Goal: Task Accomplishment & Management: Complete application form

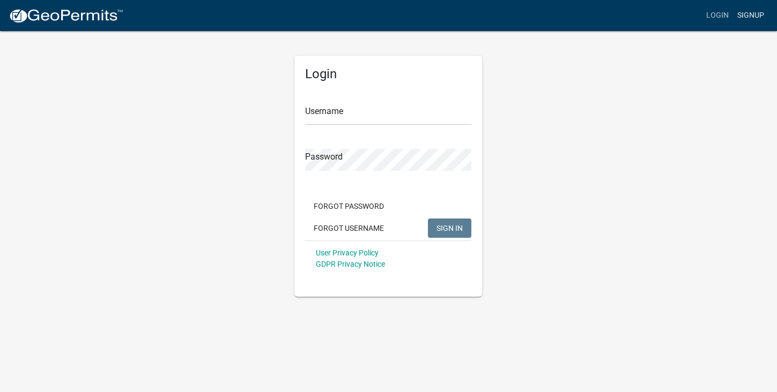
click at [758, 17] on link "Signup" at bounding box center [750, 15] width 35 height 20
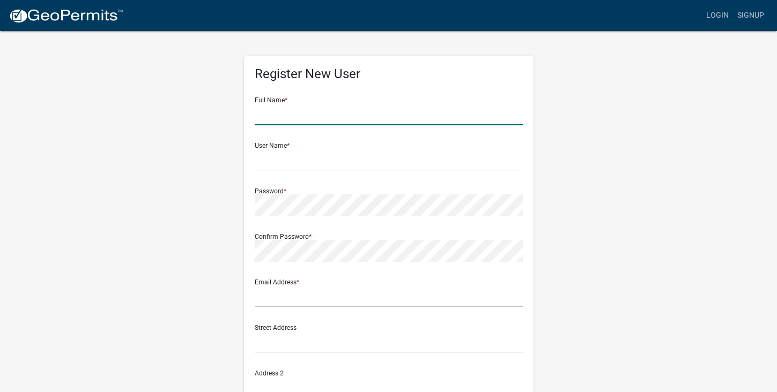
click at [284, 118] on input "text" at bounding box center [389, 114] width 268 height 22
type input "Brittany Edwards"
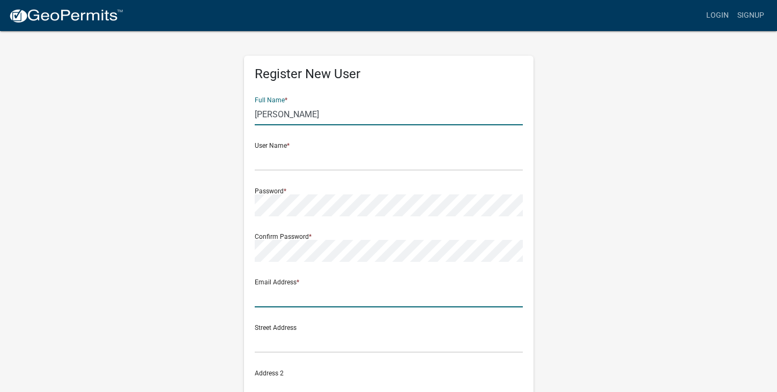
type input "brittanyedwards1031@gmail.com"
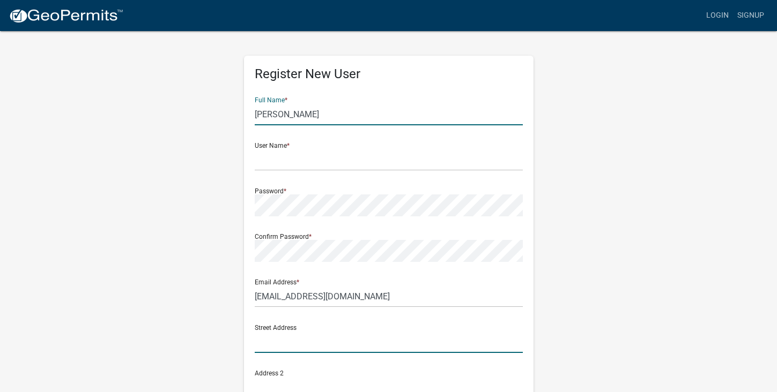
type input "1365 Memorial Dr SE"
type input "Unit 19"
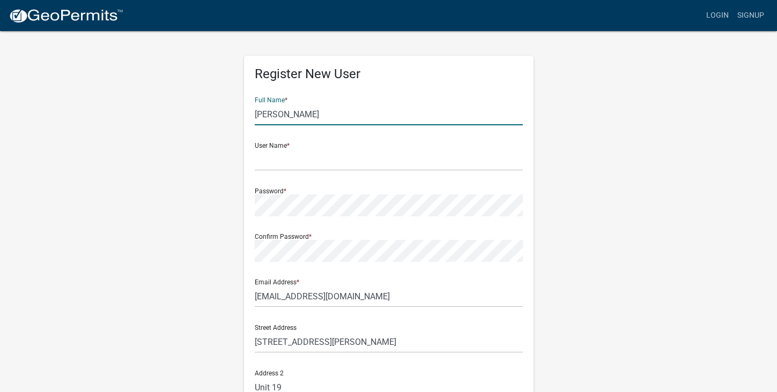
type input "Atlanta"
type input "GA"
type input "30317"
type input "9126650783"
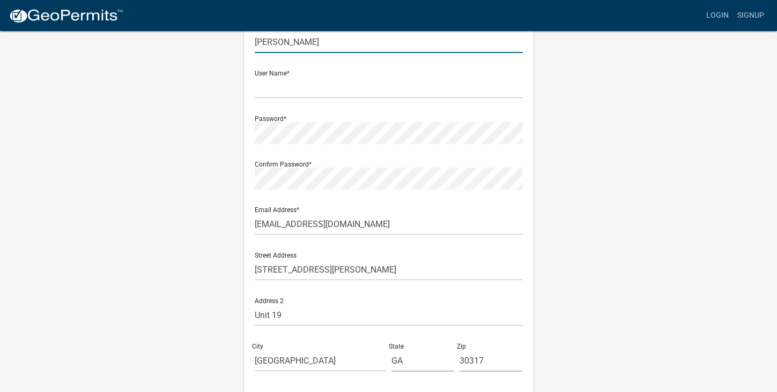
scroll to position [72, 0]
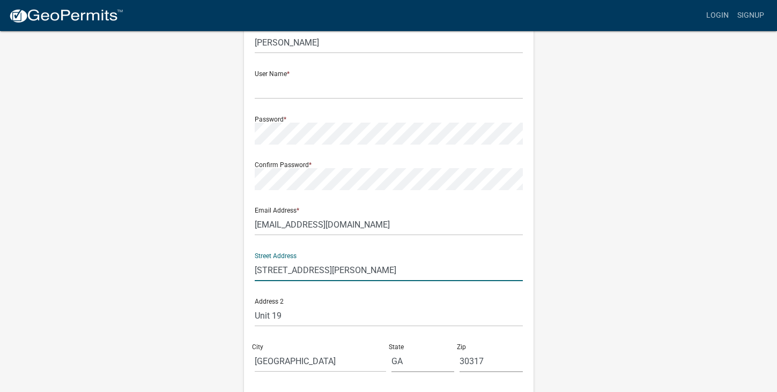
drag, startPoint x: 358, startPoint y: 273, endPoint x: 230, endPoint y: 266, distance: 127.7
click at [230, 266] on div "Register New User Full Name * Brittany Edwards User Name * Password * Confirm P…" at bounding box center [388, 244] width 611 height 573
type input "150 Possum Point Dr"
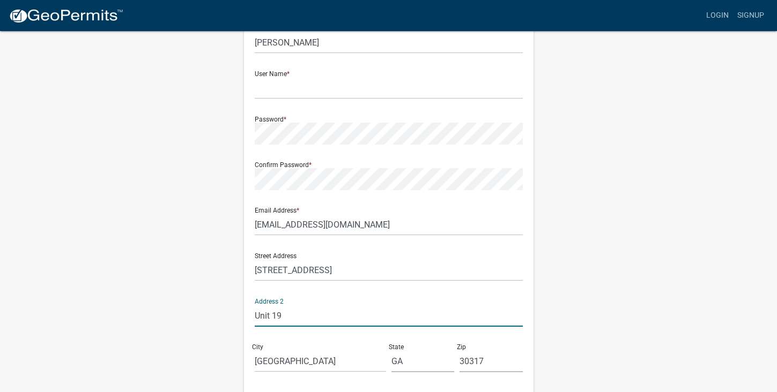
drag, startPoint x: 302, startPoint y: 312, endPoint x: 229, endPoint y: 307, distance: 73.1
click at [229, 307] on div "Register New User Full Name * Brittany Edwards User Name * Password * Confirm P…" at bounding box center [388, 244] width 611 height 573
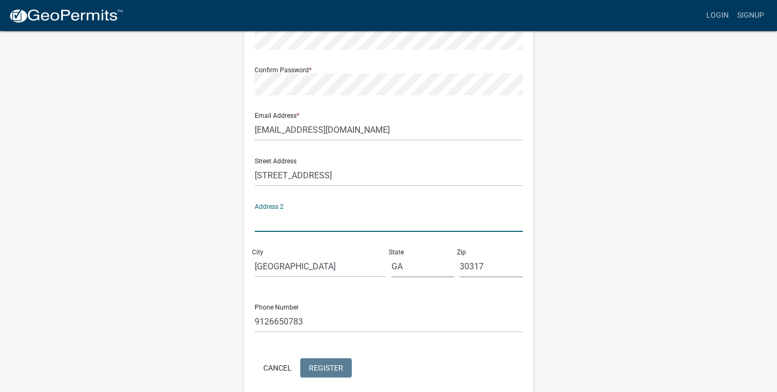
scroll to position [211, 0]
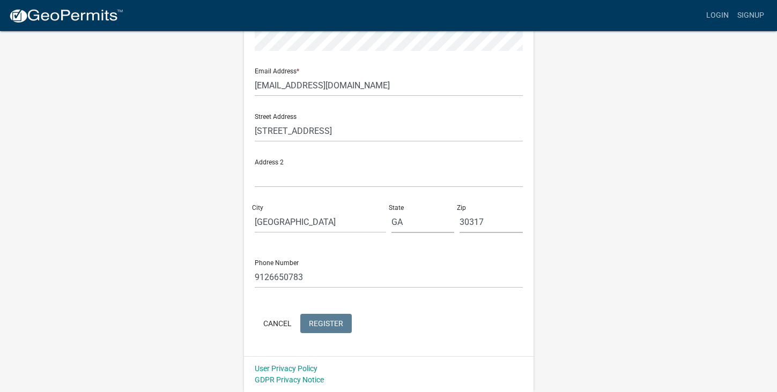
click at [240, 298] on div "Register New User Full Name * Brittany Edwards User Name * Password * Confirm P…" at bounding box center [388, 105] width 305 height 573
drag, startPoint x: 289, startPoint y: 221, endPoint x: 209, endPoint y: 219, distance: 79.9
click at [208, 219] on div "Register New User Full Name * Brittany Edwards User Name * Password * Confirm P…" at bounding box center [388, 105] width 611 height 573
type input "Eatonton"
drag, startPoint x: 504, startPoint y: 219, endPoint x: 442, endPoint y: 212, distance: 62.6
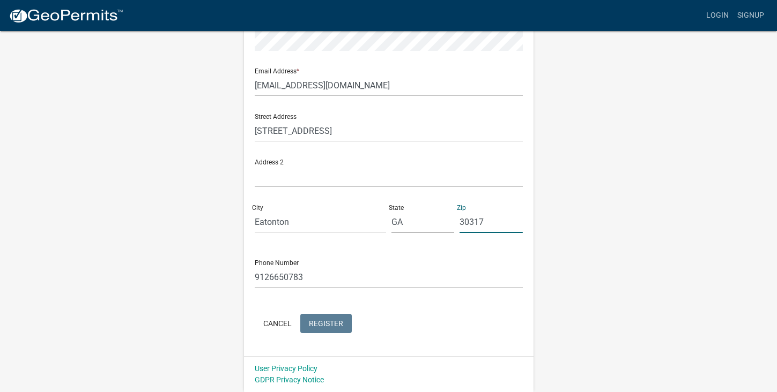
click at [442, 212] on div "Street Address 150 Possum Point Dr Address 2 City Eatonton State GA Zip 30317" at bounding box center [388, 173] width 273 height 137
type input "31024"
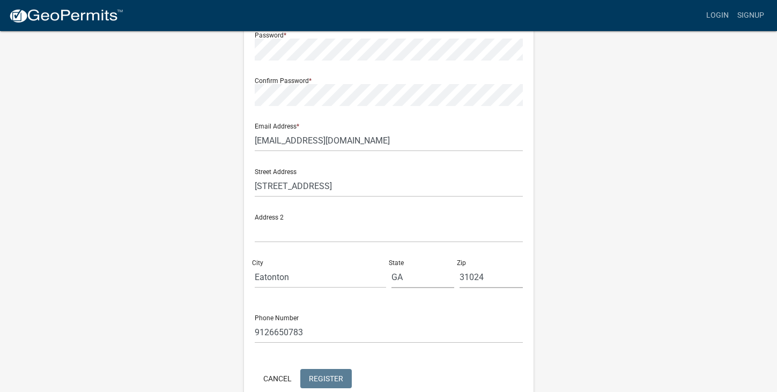
scroll to position [0, 0]
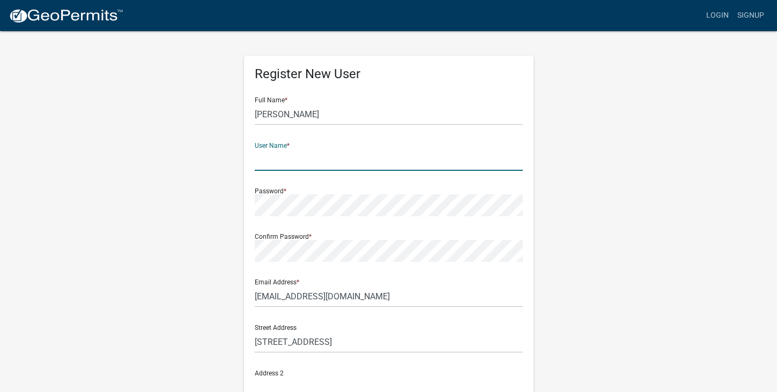
click at [336, 153] on input "text" at bounding box center [389, 160] width 268 height 22
type input "brittchele31"
click at [230, 239] on div "Register New User Full Name * Brittany Edwards User Name * brittchele31 Passwor…" at bounding box center [388, 316] width 611 height 573
click at [212, 225] on div "Register New User Full Name * Brittany Edwards User Name * brittchele31 Passwor…" at bounding box center [388, 316] width 611 height 573
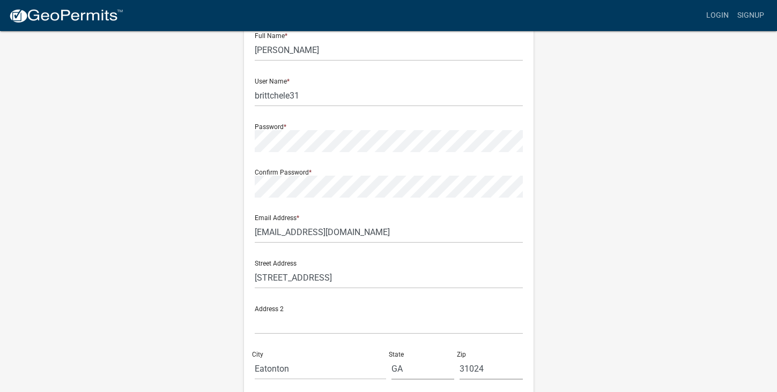
scroll to position [211, 0]
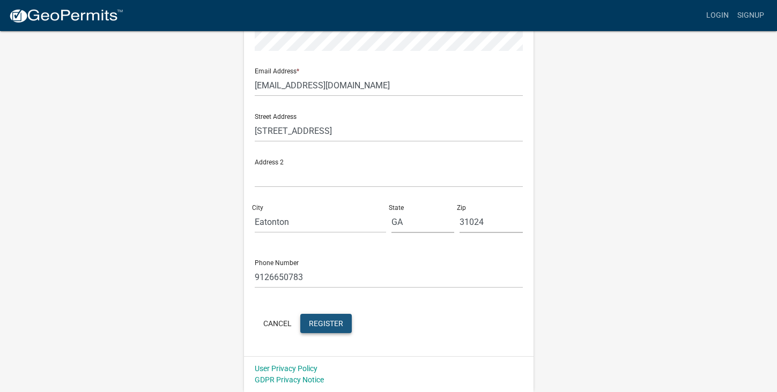
click at [317, 333] on button "Register" at bounding box center [325, 323] width 51 height 19
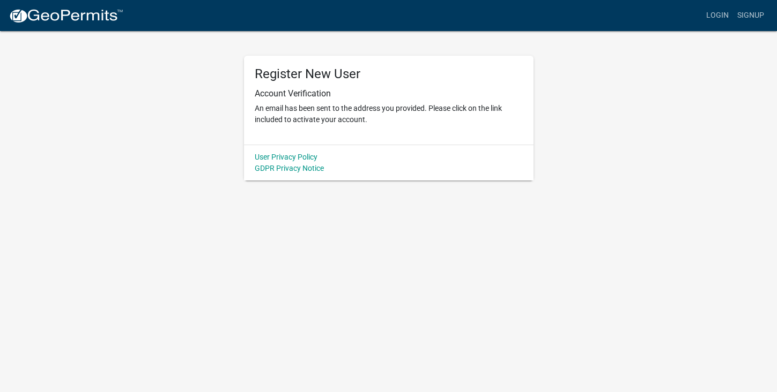
scroll to position [0, 0]
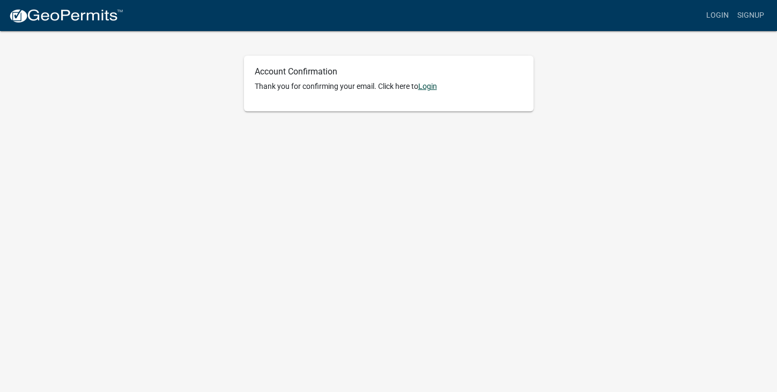
click at [434, 84] on link "Login" at bounding box center [427, 86] width 19 height 9
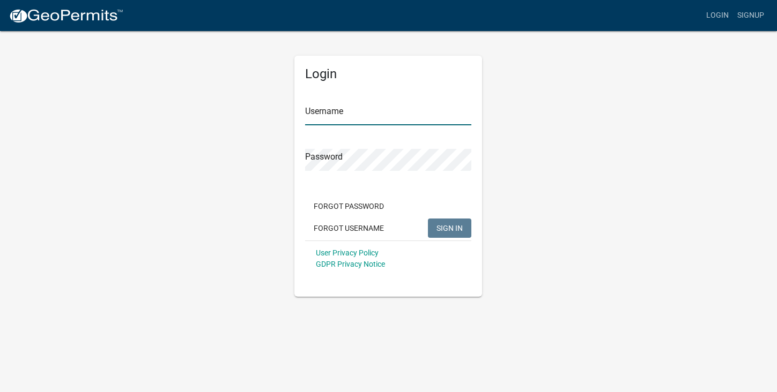
type input "brittchele31"
click at [453, 228] on span "SIGN IN" at bounding box center [449, 227] width 26 height 9
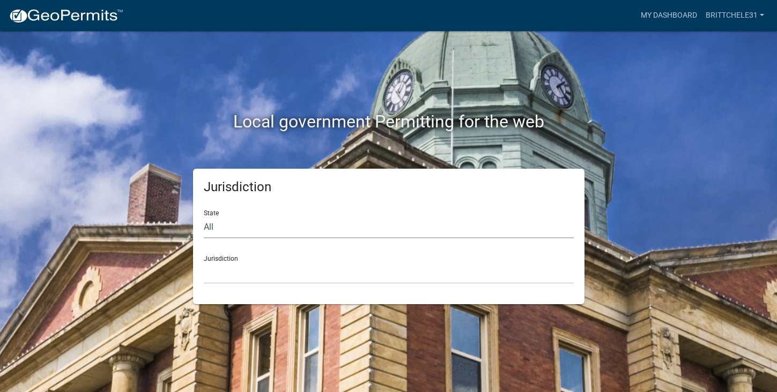
click at [235, 226] on select "All [US_STATE] [US_STATE] [US_STATE] [US_STATE] [US_STATE] [US_STATE] [US_STATE…" at bounding box center [389, 228] width 370 height 22
select select "[US_STATE]"
click at [204, 217] on select "All [US_STATE] [US_STATE] [US_STATE] [US_STATE] [US_STATE] [US_STATE] [US_STATE…" at bounding box center [389, 228] width 370 height 22
click at [312, 273] on select "[GEOGRAPHIC_DATA], [US_STATE][PERSON_NAME][GEOGRAPHIC_DATA], [US_STATE][PERSON_…" at bounding box center [389, 273] width 370 height 22
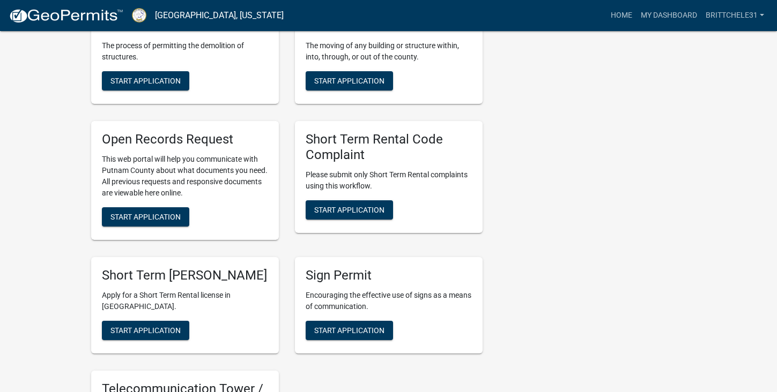
scroll to position [919, 0]
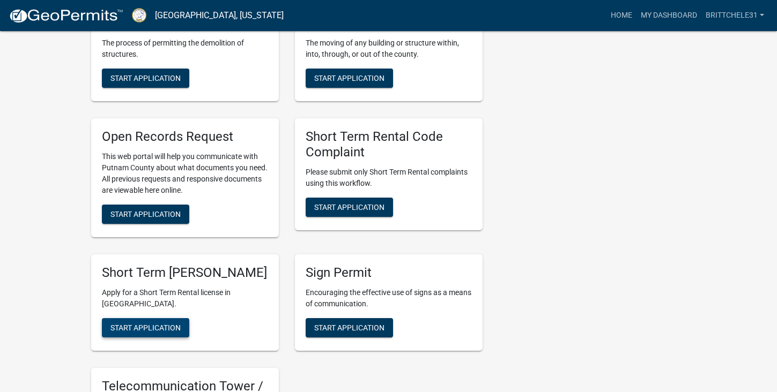
click at [158, 332] on span "Start Application" at bounding box center [145, 328] width 70 height 9
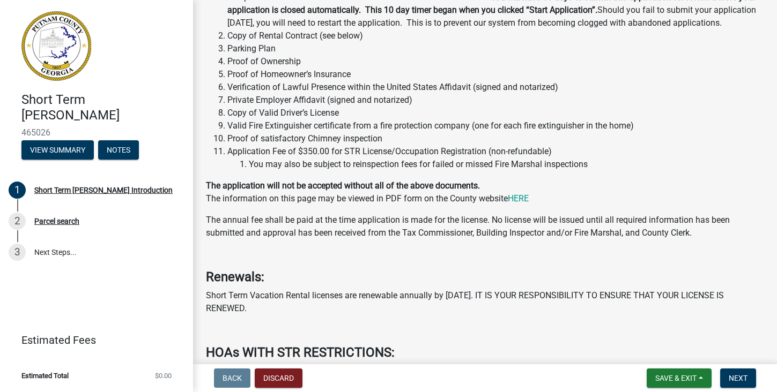
scroll to position [257, 0]
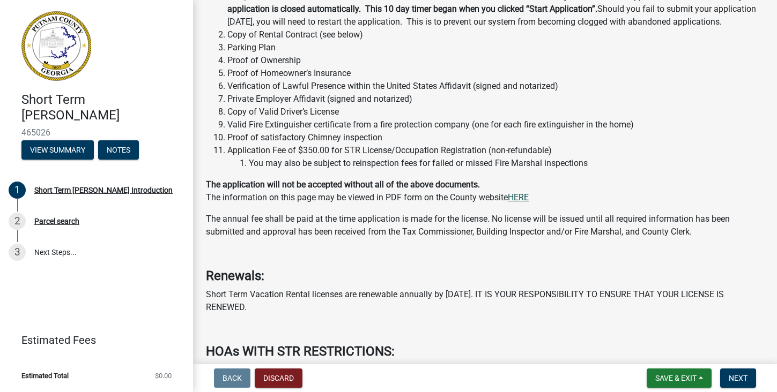
click at [517, 203] on link "HERE" at bounding box center [517, 197] width 21 height 10
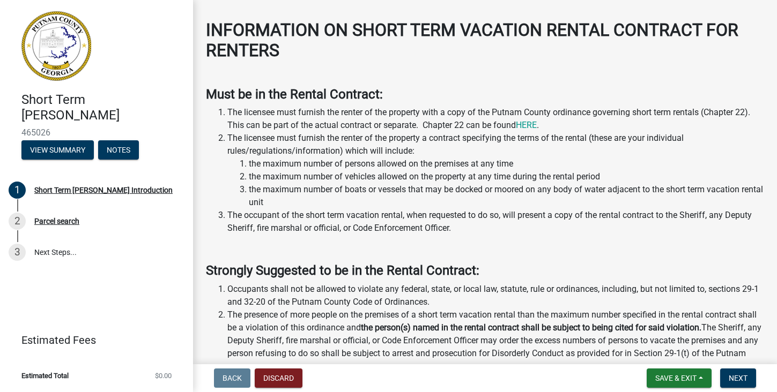
scroll to position [938, 0]
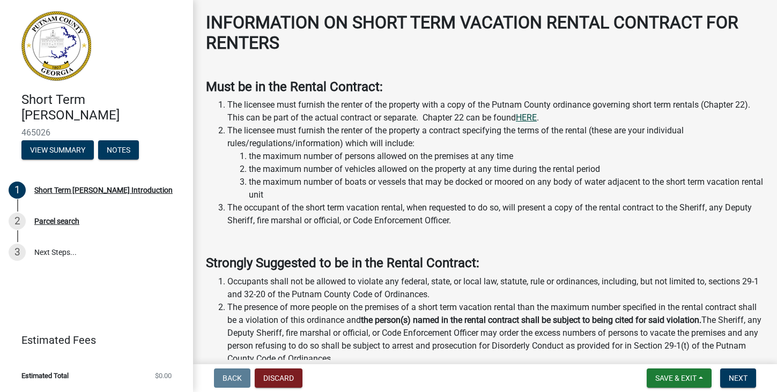
click at [530, 123] on link "HERE" at bounding box center [526, 118] width 21 height 10
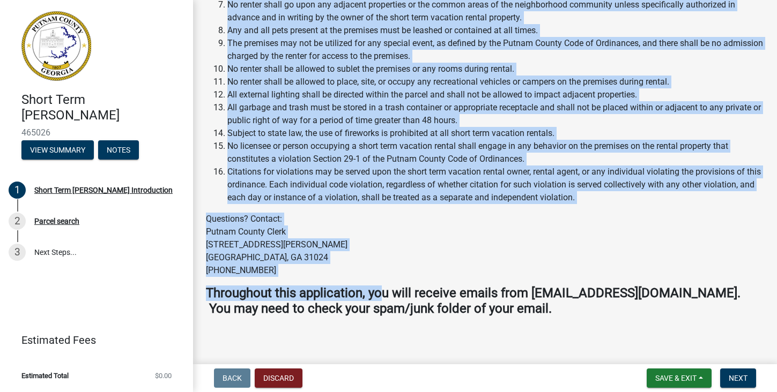
scroll to position [1589, 0]
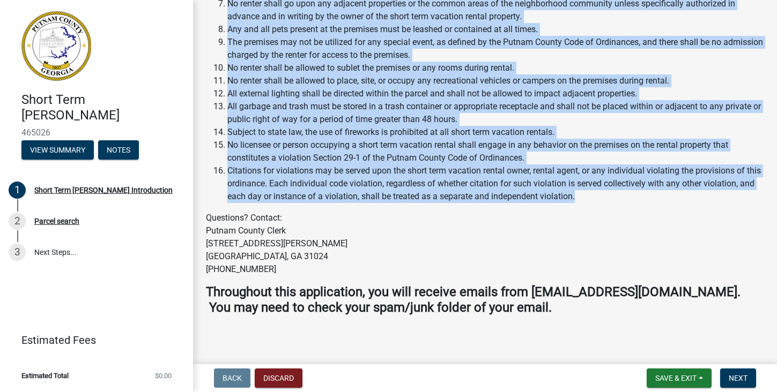
drag, startPoint x: 204, startPoint y: 36, endPoint x: 600, endPoint y: 207, distance: 431.6
copy div "Lore ip do sit Ametco Adipisci: Eli seddoeiu temp incidid utl etdolo ma ali eni…"
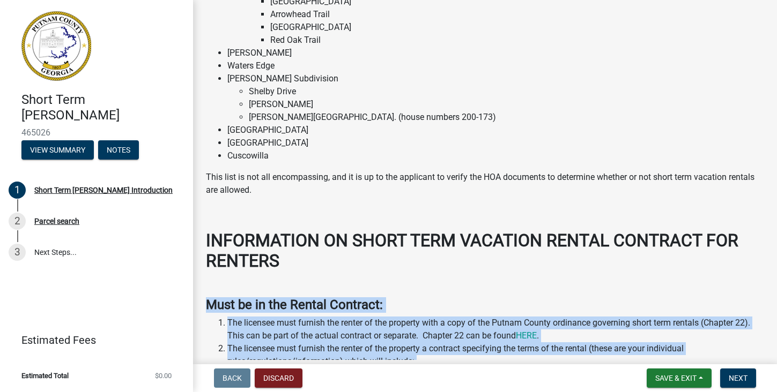
scroll to position [721, 0]
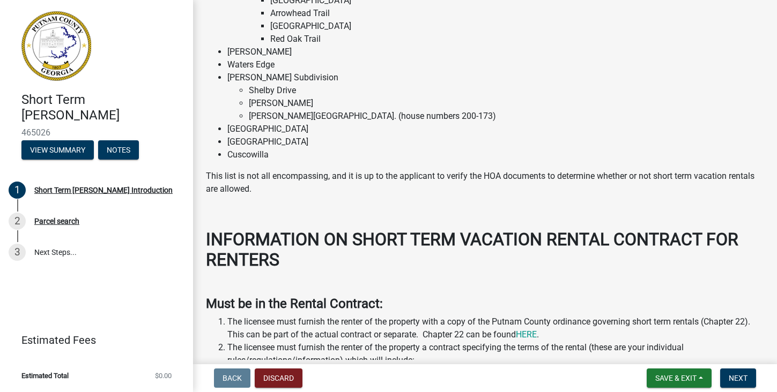
click at [209, 246] on strong "INFORMATION ON SHORT TERM VACATION RENTAL CONTRACT FOR RENTERS" at bounding box center [472, 249] width 532 height 41
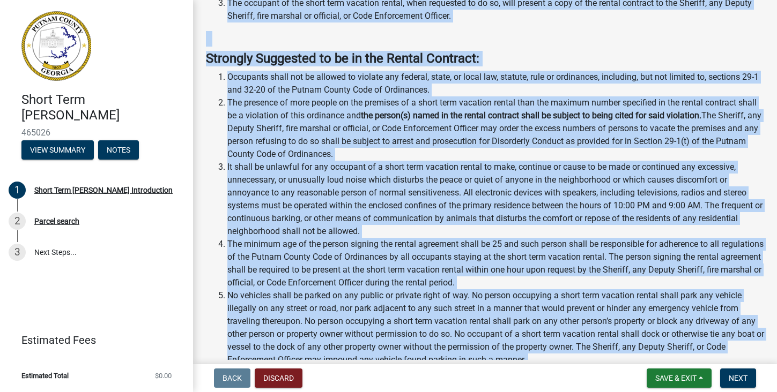
scroll to position [1607, 0]
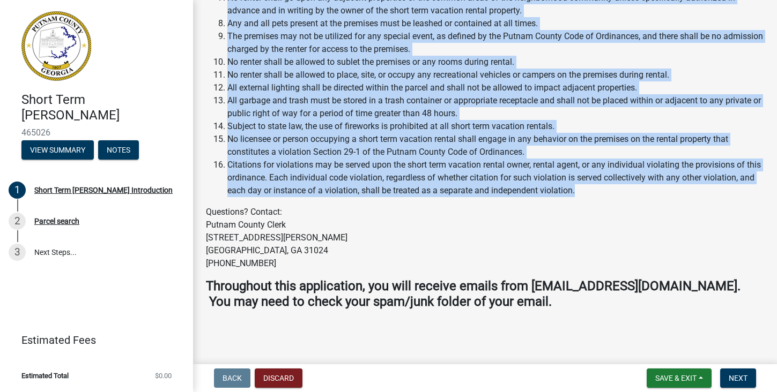
drag, startPoint x: 203, startPoint y: 250, endPoint x: 601, endPoint y: 190, distance: 402.7
copy div "LOREMIPSUMD SI AMETC ADIP ELITSEDD EIUSMO TEMPORIN UTL ETDOLOR Magn al en adm V…"
